Goal: Transaction & Acquisition: Subscribe to service/newsletter

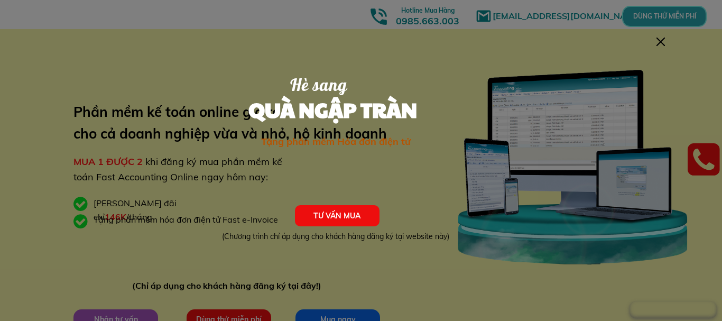
click at [664, 38] on div at bounding box center [661, 42] width 8 height 8
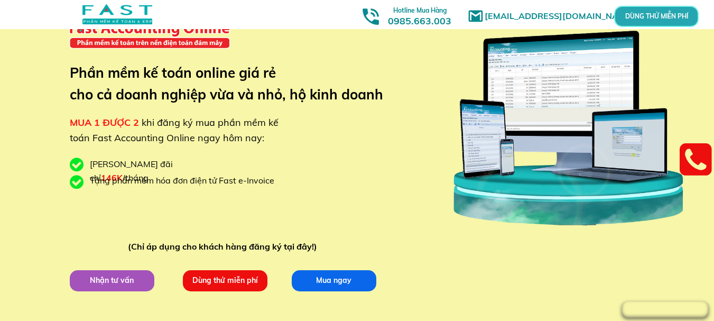
scroll to position [106, 0]
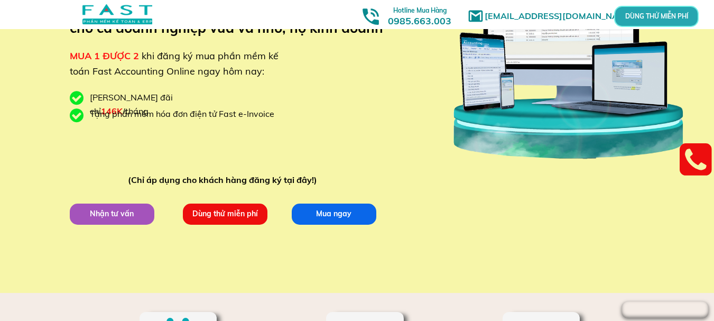
click at [222, 216] on p "Dùng thử miễn phí" at bounding box center [224, 213] width 85 height 21
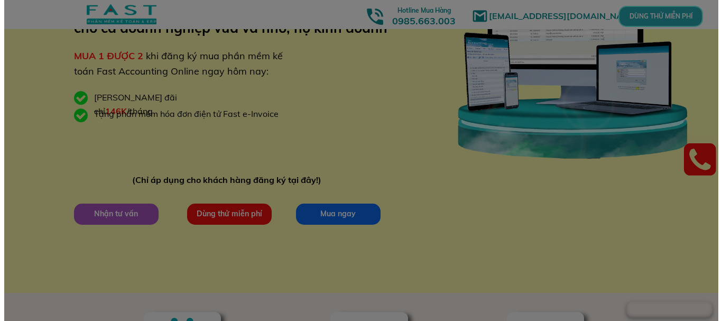
scroll to position [0, 0]
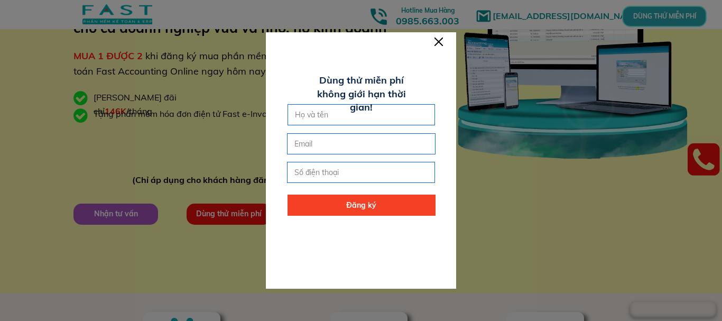
click at [355, 115] on input "text" at bounding box center [361, 115] width 138 height 20
type input "TMC"
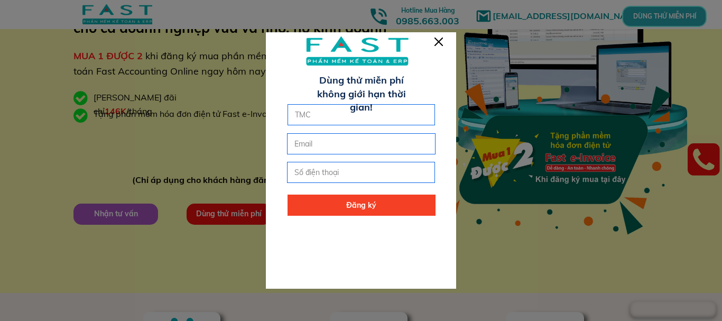
click at [340, 151] on input "email" at bounding box center [361, 144] width 138 height 20
type input "[EMAIL_ADDRESS][DOMAIN_NAME]"
click at [299, 170] on input "tel" at bounding box center [361, 172] width 138 height 20
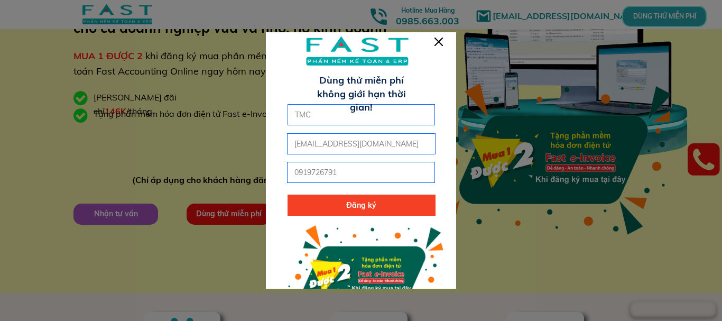
type input "0919726791"
click at [330, 206] on p "Đăng ký" at bounding box center [362, 205] width 148 height 21
